Goal: Information Seeking & Learning: Learn about a topic

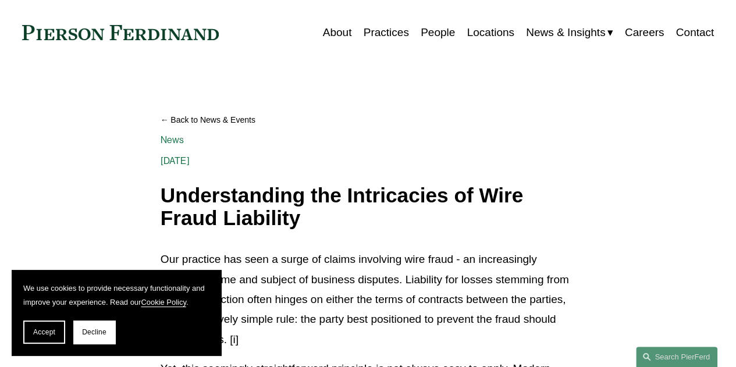
scroll to position [58, 0]
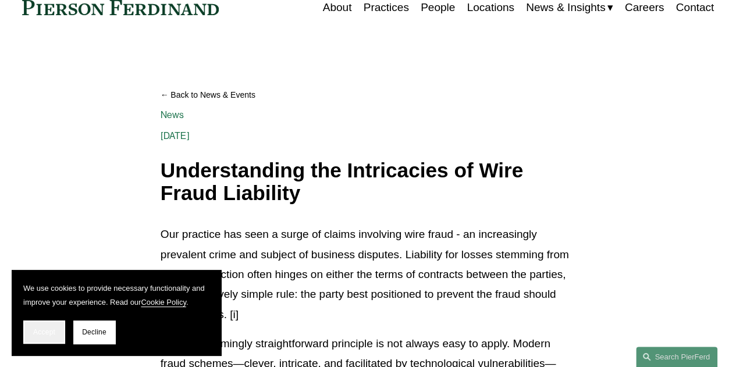
click at [43, 336] on button "Accept" at bounding box center [44, 332] width 42 height 23
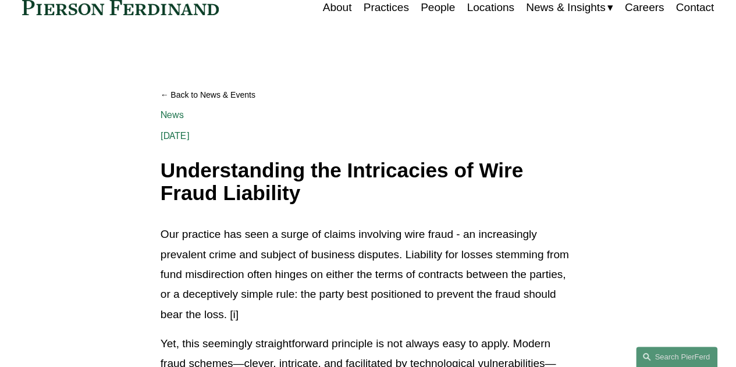
drag, startPoint x: 313, startPoint y: 280, endPoint x: 290, endPoint y: 267, distance: 26.6
click at [307, 279] on p "Our practice has seen a surge of claims involving wire fraud - an increasingly …" at bounding box center [368, 275] width 415 height 100
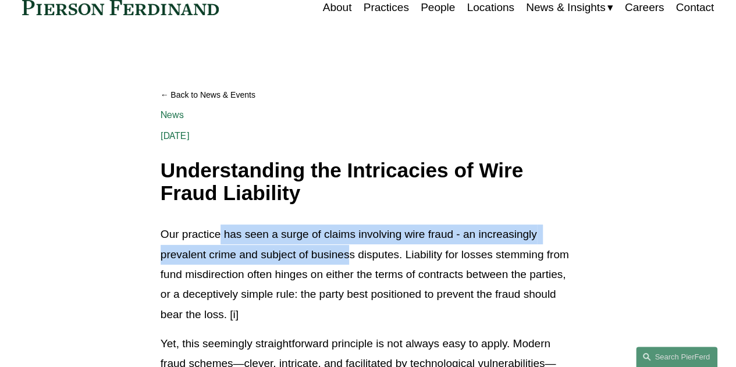
drag, startPoint x: 222, startPoint y: 237, endPoint x: 345, endPoint y: 264, distance: 125.1
click at [349, 251] on p "Our practice has seen a surge of claims involving wire fraud - an increasingly …" at bounding box center [368, 275] width 415 height 100
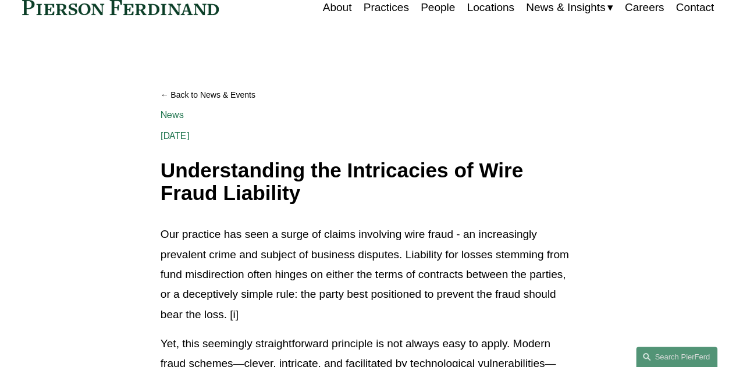
drag, startPoint x: 345, startPoint y: 266, endPoint x: 375, endPoint y: 283, distance: 34.9
click at [344, 269] on p "Our practice has seen a surge of claims involving wire fraud - an increasingly …" at bounding box center [368, 275] width 415 height 100
click at [425, 301] on p "Our practice has seen a surge of claims involving wire fraud - an increasingly …" at bounding box center [368, 275] width 415 height 100
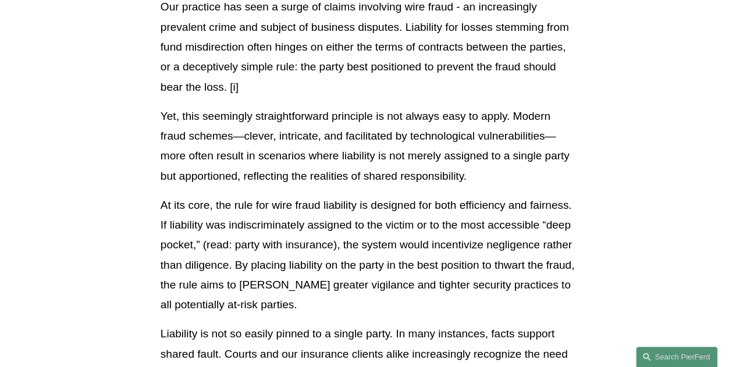
scroll to position [291, 0]
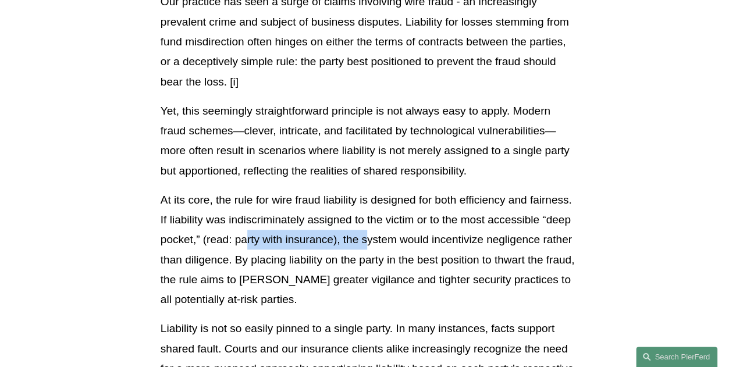
drag, startPoint x: 244, startPoint y: 243, endPoint x: 367, endPoint y: 244, distance: 122.8
click at [367, 244] on p "At its core, the rule for wire fraud liability is designed for both efficiency …" at bounding box center [368, 250] width 415 height 120
click at [368, 245] on p "At its core, the rule for wire fraud liability is designed for both efficiency …" at bounding box center [368, 250] width 415 height 120
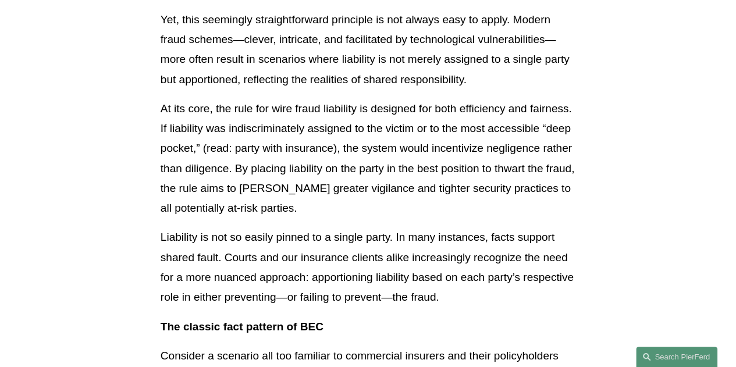
scroll to position [407, 0]
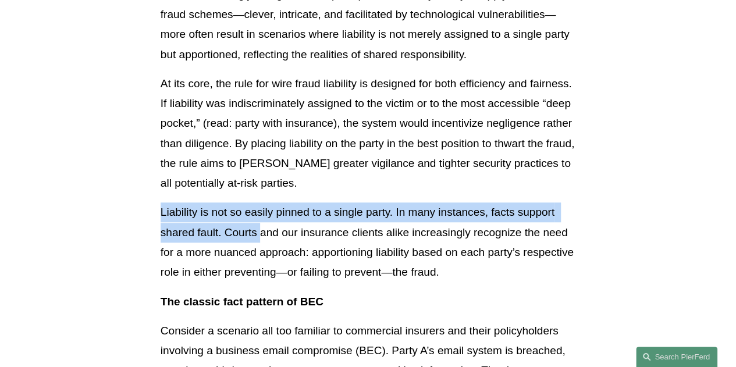
drag, startPoint x: 160, startPoint y: 211, endPoint x: 261, endPoint y: 232, distance: 102.7
click at [260, 232] on p "Liability is not so easily pinned to a single party. In many instances, facts s…" at bounding box center [368, 243] width 415 height 80
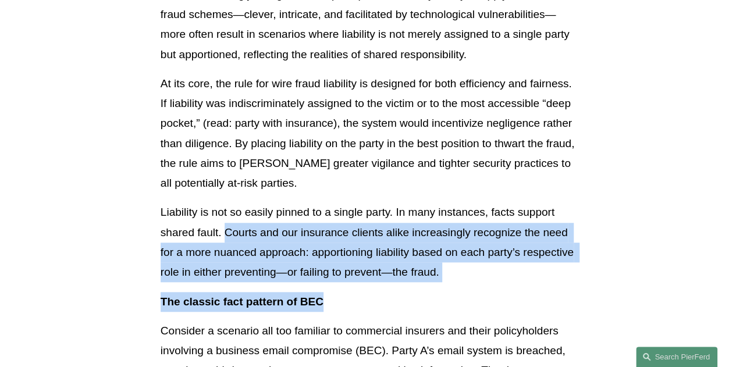
drag, startPoint x: 225, startPoint y: 235, endPoint x: 339, endPoint y: 303, distance: 132.4
click at [339, 303] on p "The classic fact pattern of BEC" at bounding box center [368, 302] width 415 height 20
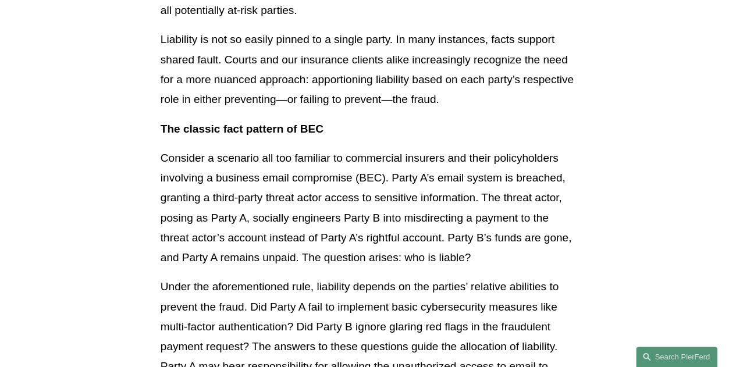
scroll to position [582, 0]
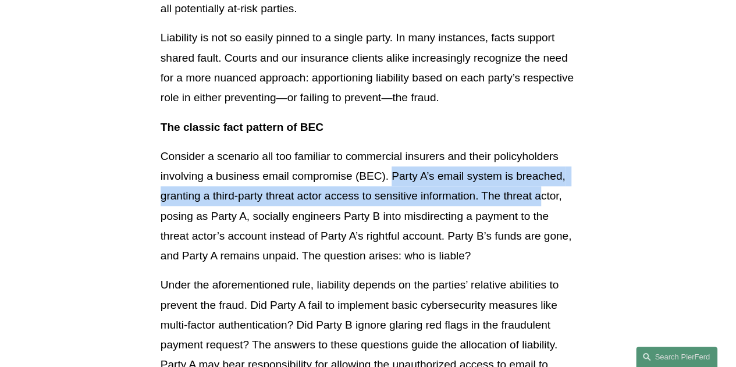
drag, startPoint x: 396, startPoint y: 176, endPoint x: 544, endPoint y: 201, distance: 150.5
click at [544, 201] on p "Consider a scenario all too familiar to commercial insurers and their policyhol…" at bounding box center [368, 207] width 415 height 120
click at [525, 200] on p "Consider a scenario all too familiar to commercial insurers and their policyhol…" at bounding box center [368, 207] width 415 height 120
drag, startPoint x: 495, startPoint y: 173, endPoint x: 460, endPoint y: 176, distance: 35.0
click at [495, 173] on p "Consider a scenario all too familiar to commercial insurers and their policyhol…" at bounding box center [368, 207] width 415 height 120
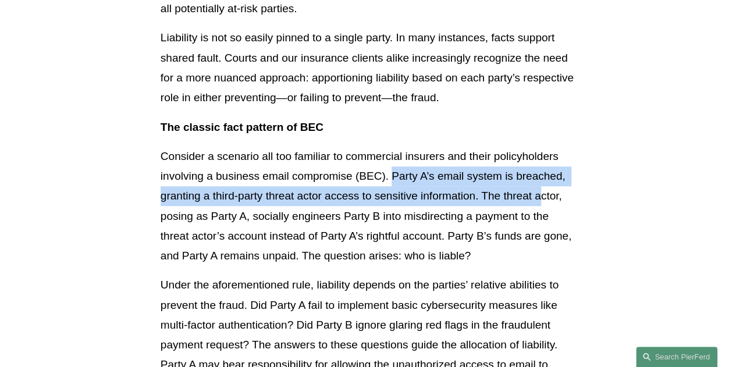
click at [412, 181] on p "Consider a scenario all too familiar to commercial insurers and their policyhol…" at bounding box center [368, 207] width 415 height 120
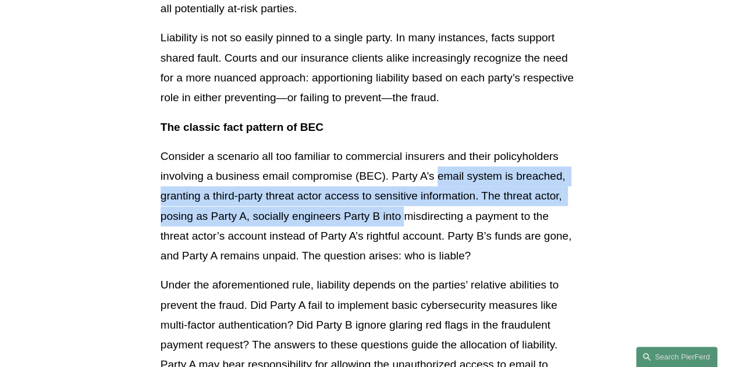
drag, startPoint x: 438, startPoint y: 178, endPoint x: 406, endPoint y: 223, distance: 55.1
click at [406, 223] on p "Consider a scenario all too familiar to commercial insurers and their policyhol…" at bounding box center [368, 207] width 415 height 120
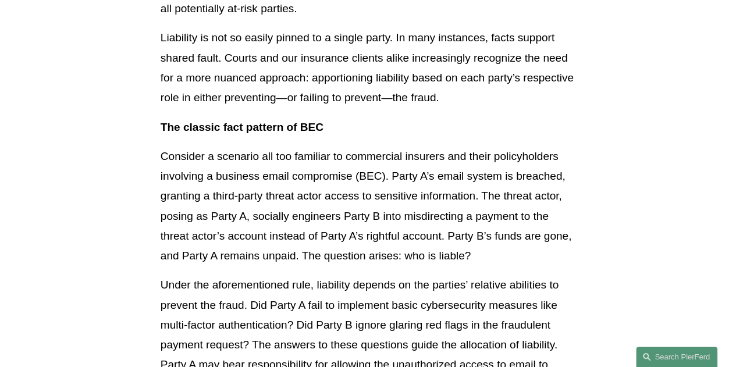
click at [518, 295] on p "Under the aforementioned rule, liability depends on the parties’ relative abili…" at bounding box center [368, 345] width 415 height 140
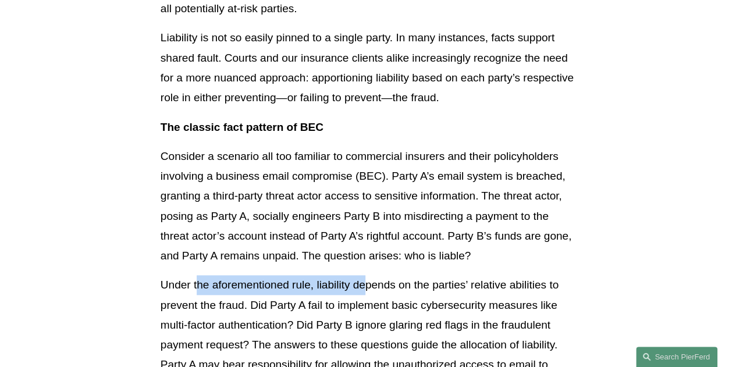
drag, startPoint x: 222, startPoint y: 291, endPoint x: 364, endPoint y: 289, distance: 142.6
click at [364, 289] on p "Under the aforementioned rule, liability depends on the parties’ relative abili…" at bounding box center [368, 345] width 415 height 140
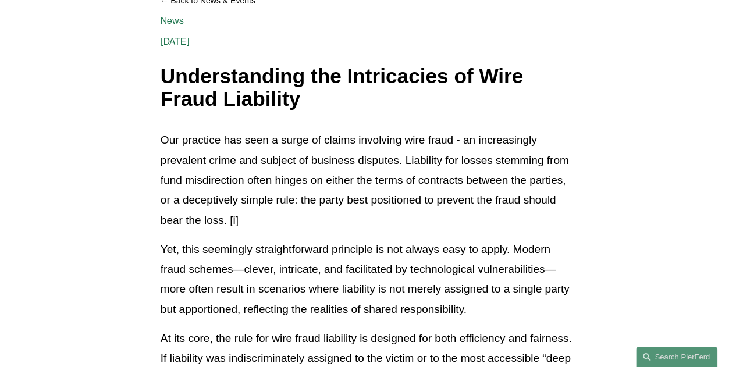
scroll to position [407, 0]
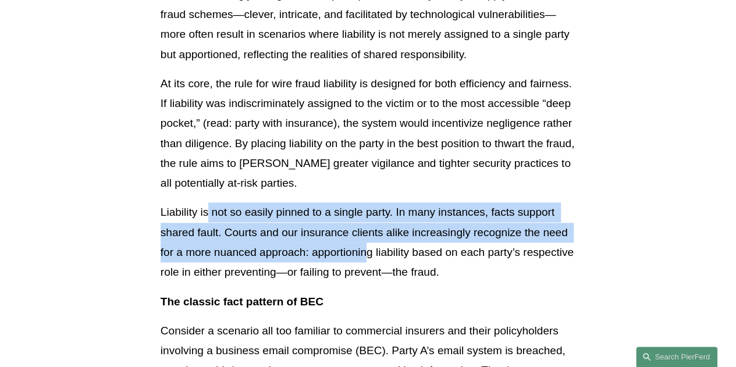
drag, startPoint x: 210, startPoint y: 216, endPoint x: 366, endPoint y: 245, distance: 158.7
click at [366, 245] on p "Liability is not so easily pinned to a single party. In many instances, facts s…" at bounding box center [368, 243] width 415 height 80
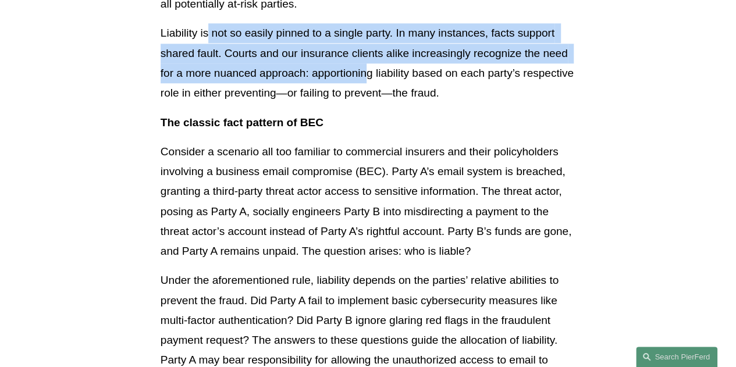
scroll to position [698, 0]
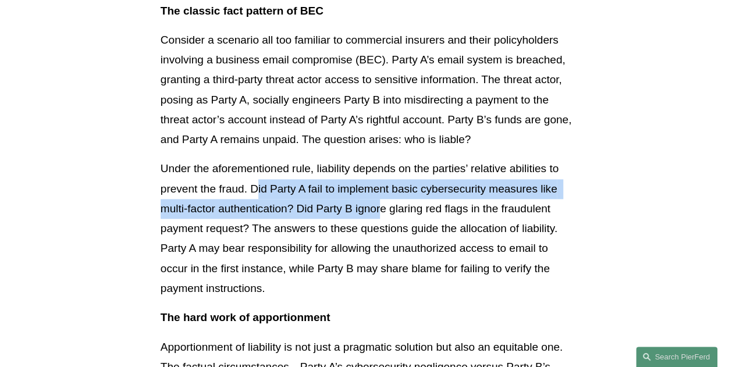
drag, startPoint x: 255, startPoint y: 189, endPoint x: 379, endPoint y: 207, distance: 125.8
click at [381, 207] on p "Under the aforementioned rule, liability depends on the parties’ relative abili…" at bounding box center [368, 229] width 415 height 140
click at [379, 207] on p "Under the aforementioned rule, liability depends on the parties’ relative abili…" at bounding box center [368, 229] width 415 height 140
drag, startPoint x: 300, startPoint y: 183, endPoint x: 290, endPoint y: 214, distance: 32.4
click at [290, 214] on p "Under the aforementioned rule, liability depends on the parties’ relative abili…" at bounding box center [368, 229] width 415 height 140
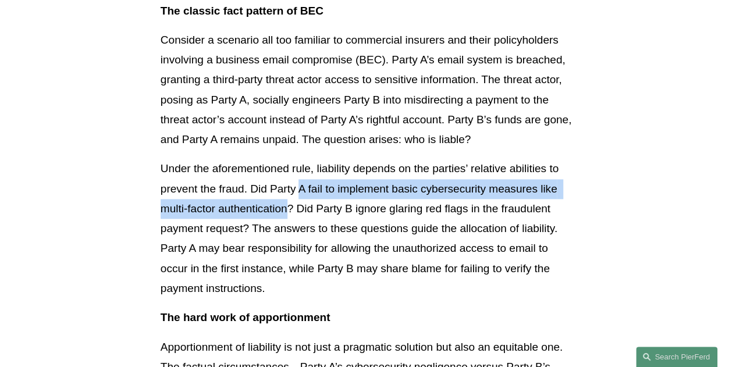
click at [286, 215] on p "Under the aforementioned rule, liability depends on the parties’ relative abili…" at bounding box center [368, 229] width 415 height 140
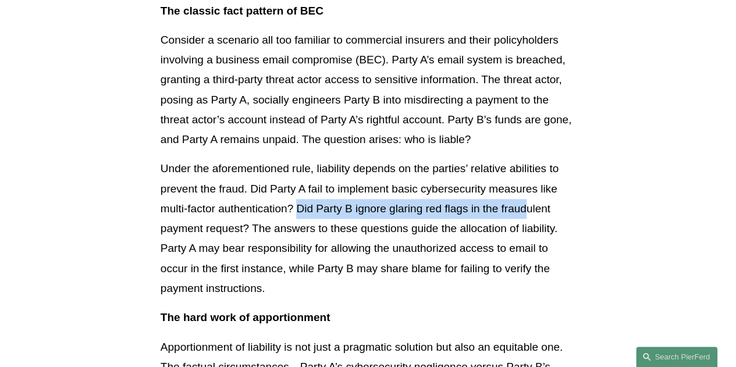
drag, startPoint x: 298, startPoint y: 214, endPoint x: 526, endPoint y: 216, distance: 228.2
click at [526, 216] on p "Under the aforementioned rule, liability depends on the parties’ relative abili…" at bounding box center [368, 229] width 415 height 140
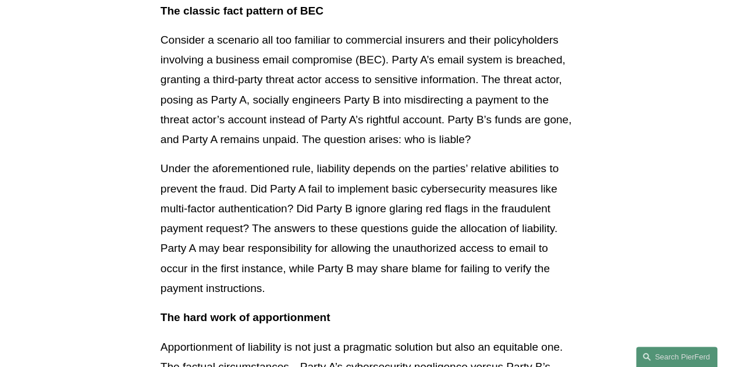
click at [530, 251] on p "Under the aforementioned rule, liability depends on the parties’ relative abili…" at bounding box center [368, 229] width 415 height 140
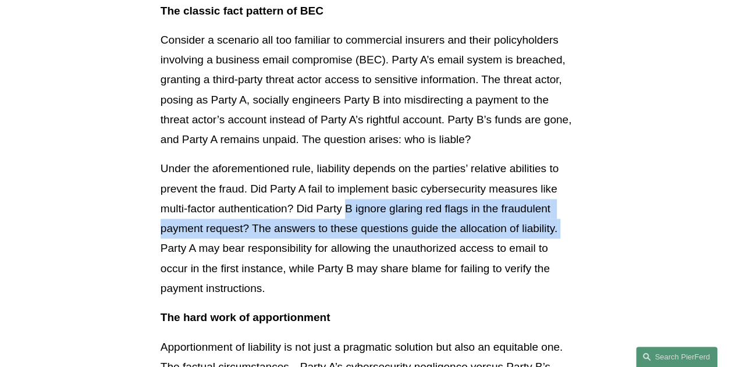
drag, startPoint x: 348, startPoint y: 209, endPoint x: 510, endPoint y: 236, distance: 164.0
click at [562, 223] on p "Under the aforementioned rule, liability depends on the parties’ relative abili…" at bounding box center [368, 229] width 415 height 140
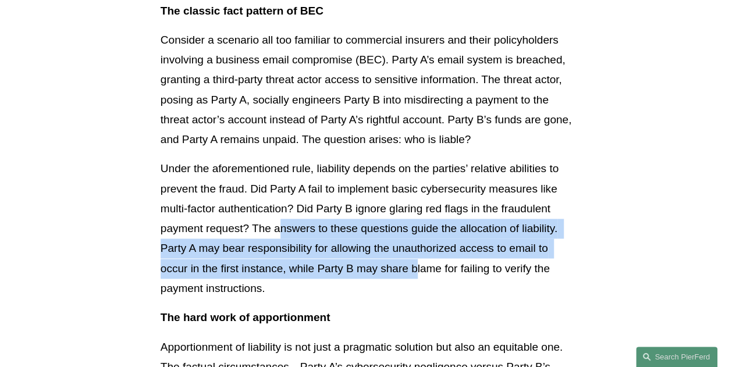
drag, startPoint x: 281, startPoint y: 231, endPoint x: 388, endPoint y: 293, distance: 123.6
click at [410, 284] on p "Under the aforementioned rule, liability depends on the parties’ relative abili…" at bounding box center [368, 229] width 415 height 140
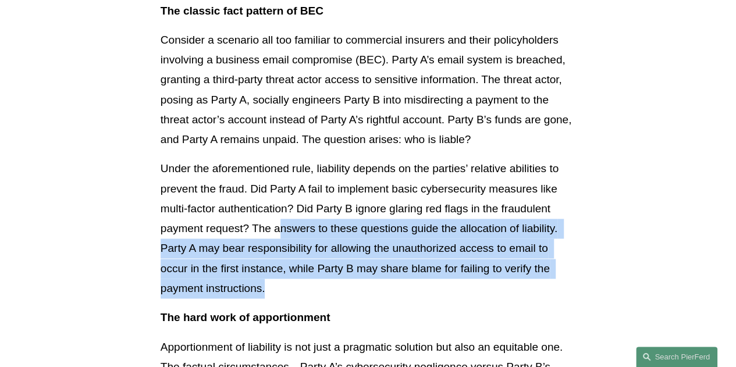
click at [388, 293] on p "Under the aforementioned rule, liability depends on the parties’ relative abili…" at bounding box center [368, 229] width 415 height 140
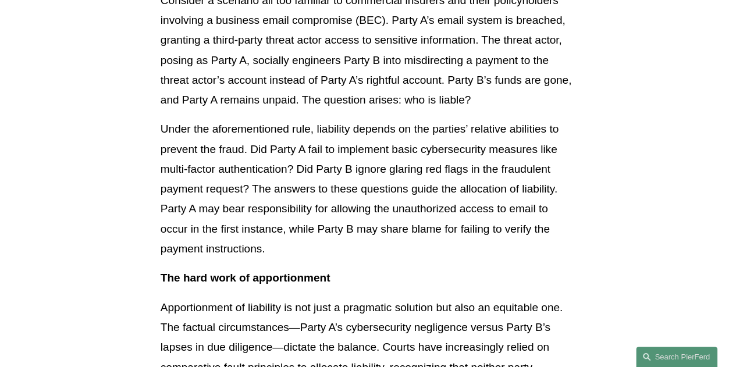
scroll to position [757, 0]
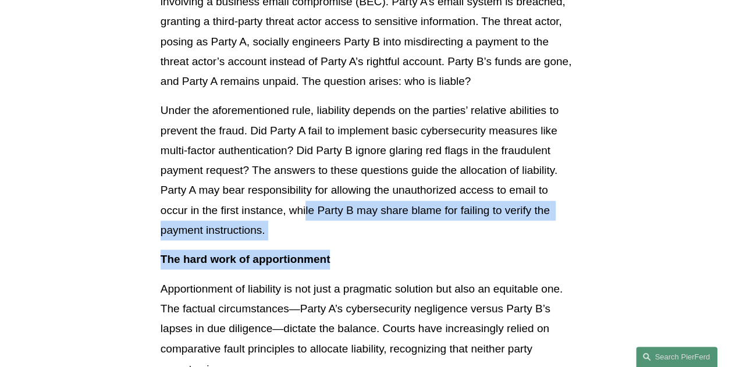
drag, startPoint x: 307, startPoint y: 212, endPoint x: 475, endPoint y: 265, distance: 175.6
click at [475, 265] on p "The hard work of apportionment" at bounding box center [368, 260] width 415 height 20
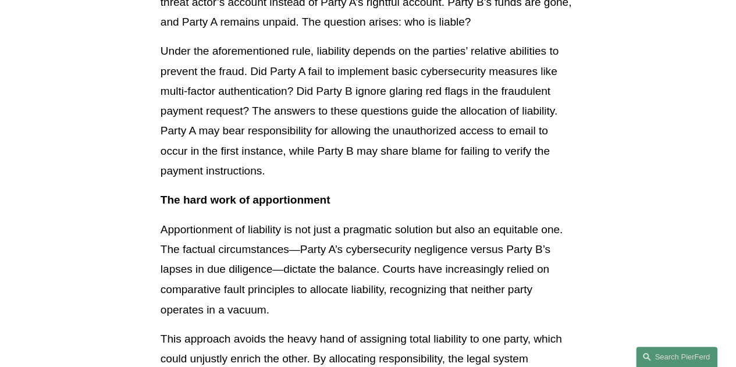
scroll to position [873, 0]
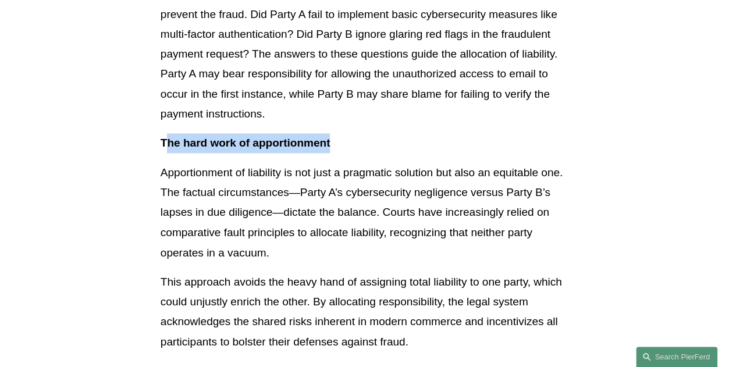
drag, startPoint x: 165, startPoint y: 143, endPoint x: 342, endPoint y: 147, distance: 177.0
click at [341, 145] on p "The hard work of apportionment" at bounding box center [368, 143] width 415 height 20
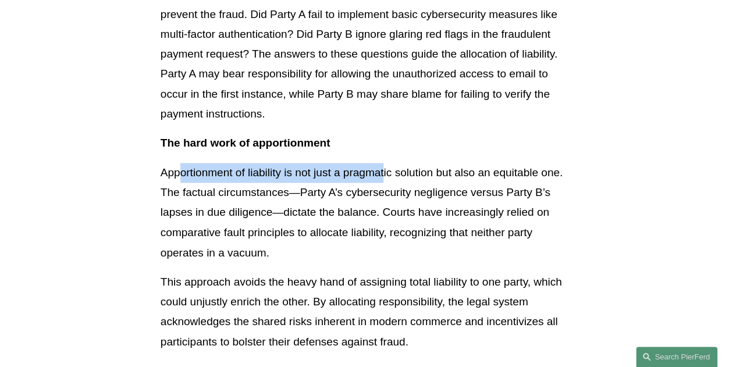
drag, startPoint x: 221, startPoint y: 170, endPoint x: 338, endPoint y: 248, distance: 140.1
click at [384, 187] on p "Apportionment of liability is not just a pragmatic solution but also an equitab…" at bounding box center [368, 213] width 415 height 100
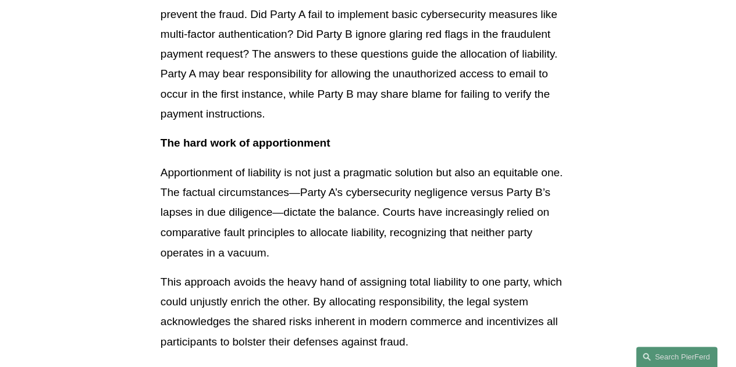
drag, startPoint x: 335, startPoint y: 250, endPoint x: 342, endPoint y: 245, distance: 7.9
click at [336, 249] on p "Apportionment of liability is not just a pragmatic solution but also an equitab…" at bounding box center [368, 213] width 415 height 100
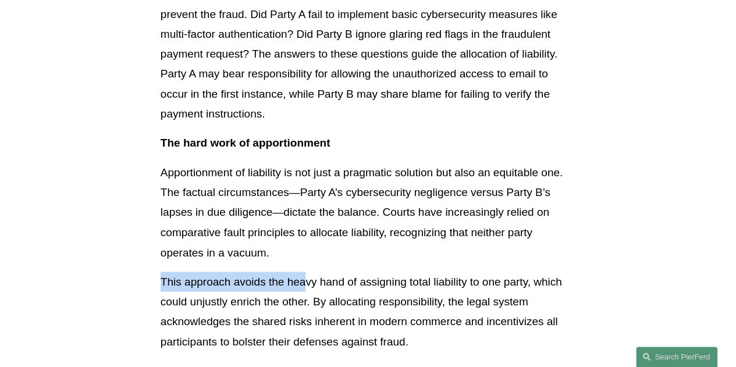
drag, startPoint x: 159, startPoint y: 281, endPoint x: 306, endPoint y: 286, distance: 146.7
click at [305, 286] on p "This approach avoids the heavy hand of assigning total liability to one party, …" at bounding box center [368, 312] width 415 height 80
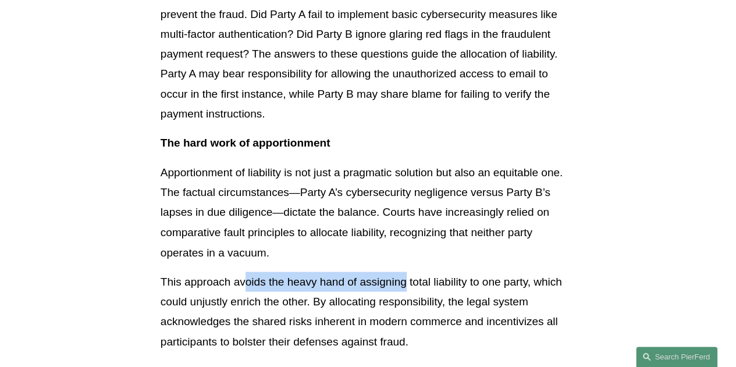
drag, startPoint x: 247, startPoint y: 281, endPoint x: 407, endPoint y: 273, distance: 160.3
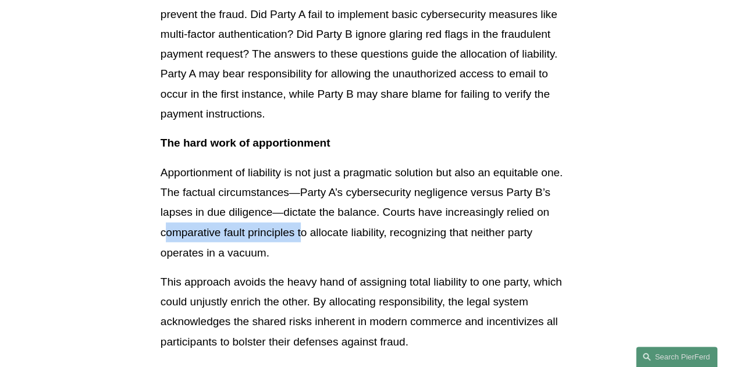
drag, startPoint x: 174, startPoint y: 239, endPoint x: 297, endPoint y: 232, distance: 123.0
click at [300, 232] on p "Apportionment of liability is not just a pragmatic solution but also an equitab…" at bounding box center [368, 213] width 415 height 100
click at [297, 232] on p "Apportionment of liability is not just a pragmatic solution but also an equitab…" at bounding box center [368, 213] width 415 height 100
drag, startPoint x: 159, startPoint y: 232, endPoint x: 222, endPoint y: 245, distance: 64.1
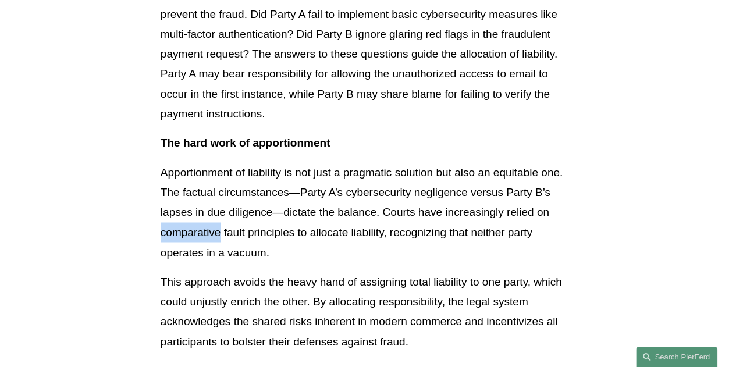
copy p "comparative"
click at [474, 234] on p "Apportionment of liability is not just a pragmatic solution but also an equitab…" at bounding box center [368, 213] width 415 height 100
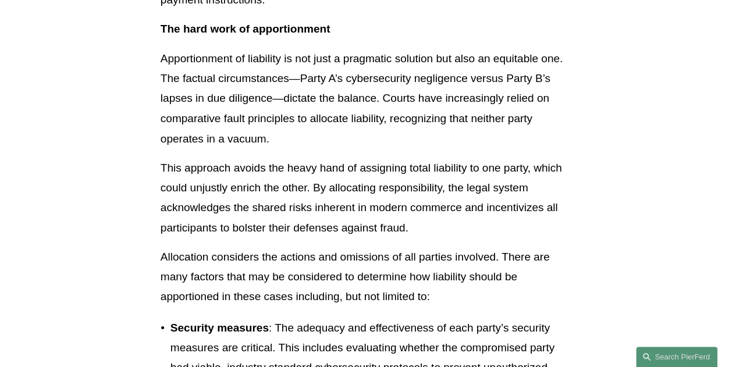
scroll to position [989, 0]
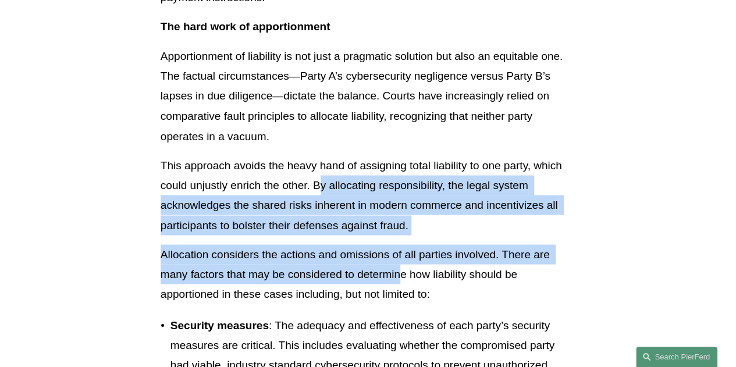
drag, startPoint x: 318, startPoint y: 194, endPoint x: 399, endPoint y: 286, distance: 123.3
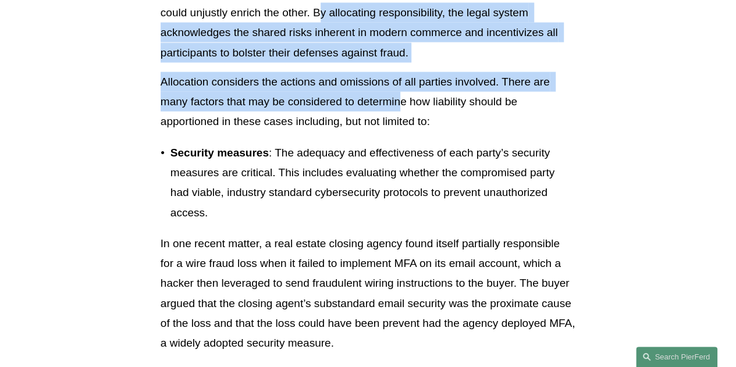
scroll to position [1164, 0]
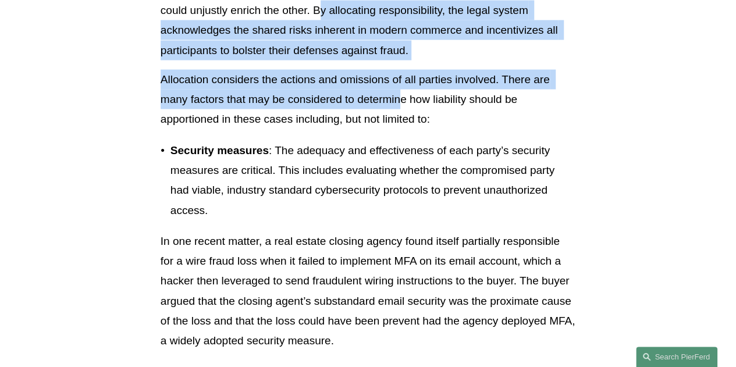
click at [384, 108] on p "Allocation considers the actions and omissions of all parties involved. There a…" at bounding box center [368, 100] width 415 height 60
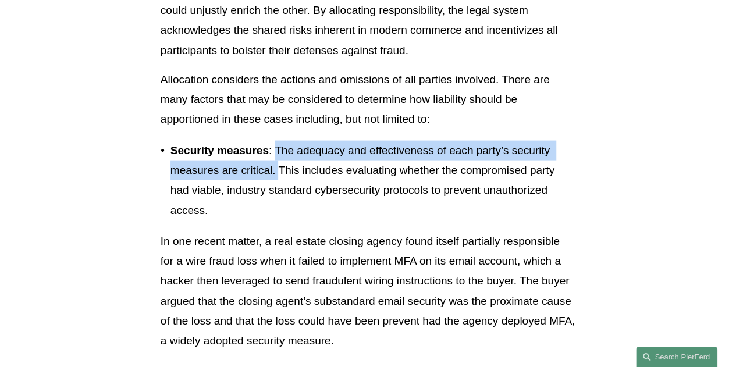
drag, startPoint x: 278, startPoint y: 154, endPoint x: 277, endPoint y: 176, distance: 22.1
click at [277, 176] on p "Security measures : The adequacy and effectiveness of each party’s security mea…" at bounding box center [373, 181] width 405 height 80
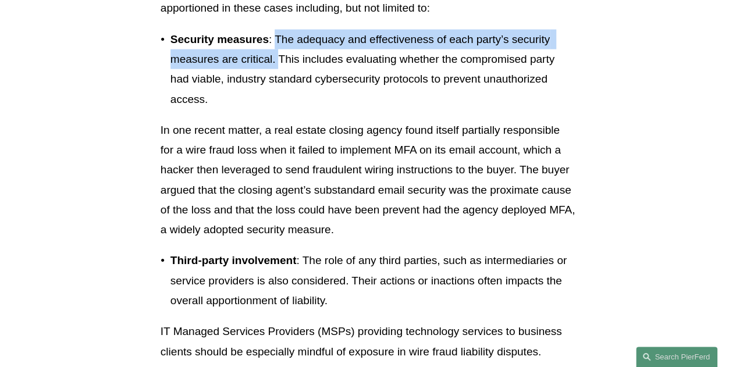
scroll to position [1280, 0]
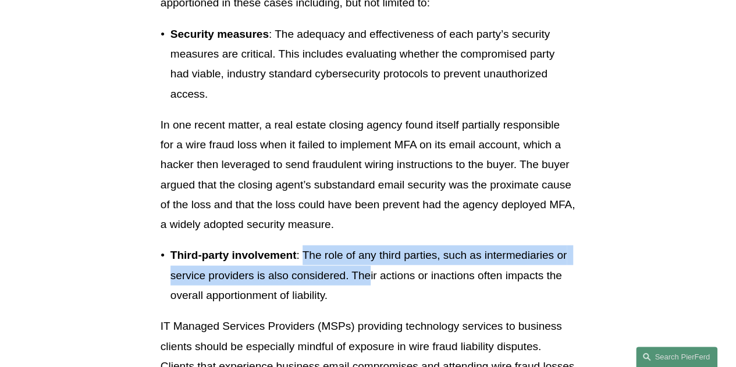
drag, startPoint x: 304, startPoint y: 253, endPoint x: 340, endPoint y: 295, distance: 55.7
click at [369, 273] on p "Third-party involvement : The role of any third parties, such as intermediaries…" at bounding box center [373, 276] width 405 height 60
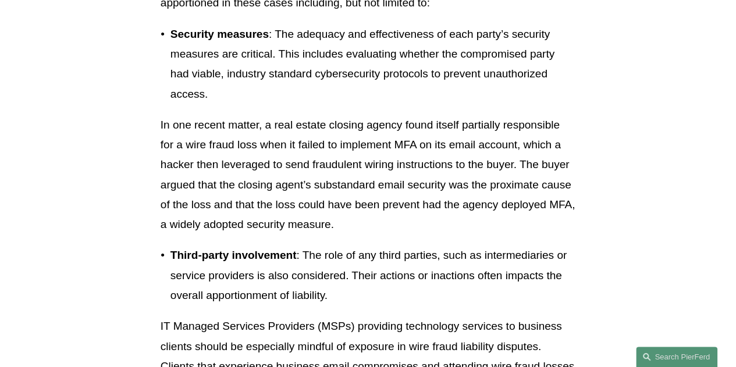
click at [340, 298] on p "Third-party involvement : The role of any third parties, such as intermediaries…" at bounding box center [373, 276] width 405 height 60
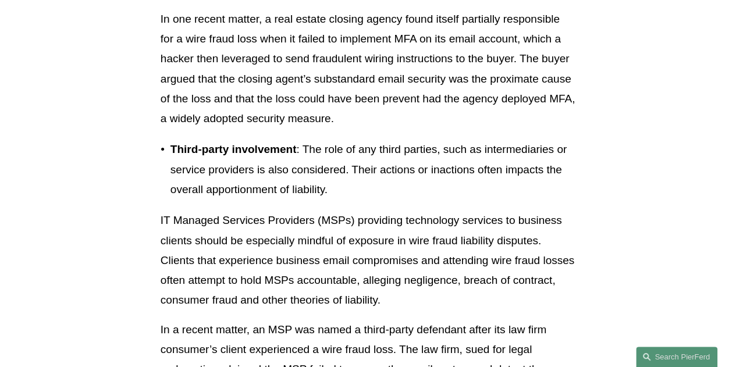
scroll to position [1397, 0]
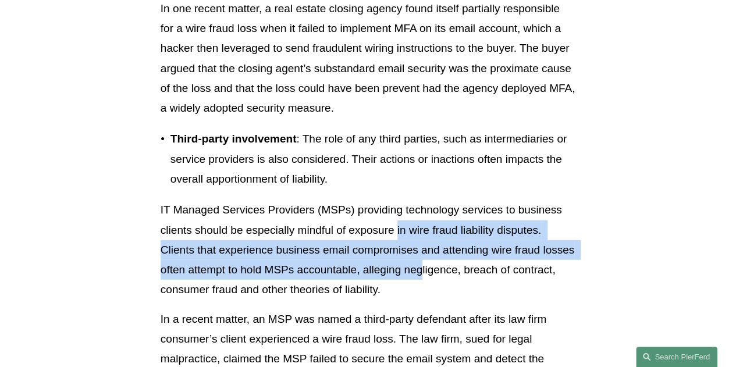
drag, startPoint x: 416, startPoint y: 233, endPoint x: 459, endPoint y: 283, distance: 65.6
click at [459, 283] on p "IT Managed Services Providers (MSPs) providing technology services to business …" at bounding box center [368, 250] width 415 height 100
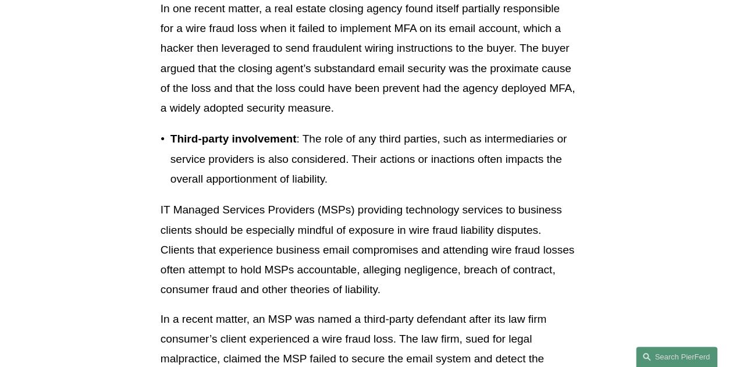
click at [434, 300] on p "IT Managed Services Providers (MSPs) providing technology services to business …" at bounding box center [368, 250] width 415 height 100
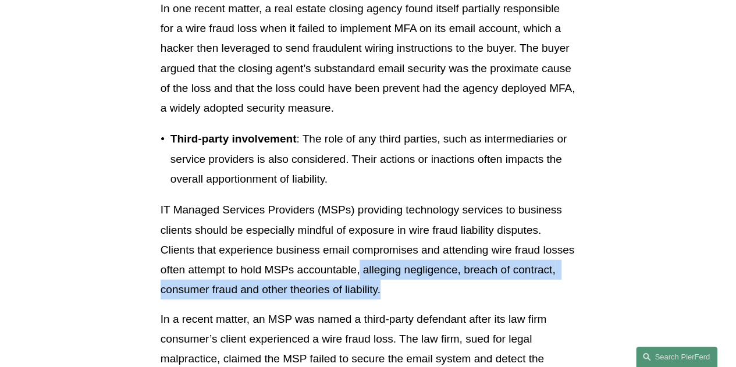
drag, startPoint x: 420, startPoint y: 269, endPoint x: 478, endPoint y: 288, distance: 60.6
click at [477, 288] on p "IT Managed Services Providers (MSPs) providing technology services to business …" at bounding box center [368, 250] width 415 height 100
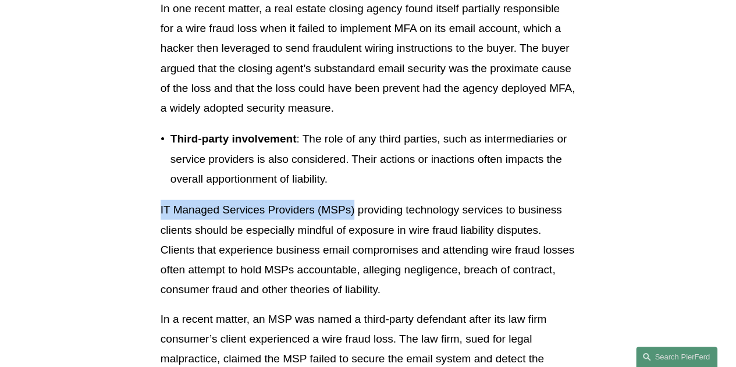
drag, startPoint x: 161, startPoint y: 211, endPoint x: 355, endPoint y: 215, distance: 193.9
click at [352, 217] on p "IT Managed Services Providers (MSPs) providing technology services to business …" at bounding box center [368, 250] width 415 height 100
copy p "IT Managed Services Providers (MSPs)"
